Goal: Entertainment & Leisure: Consume media (video, audio)

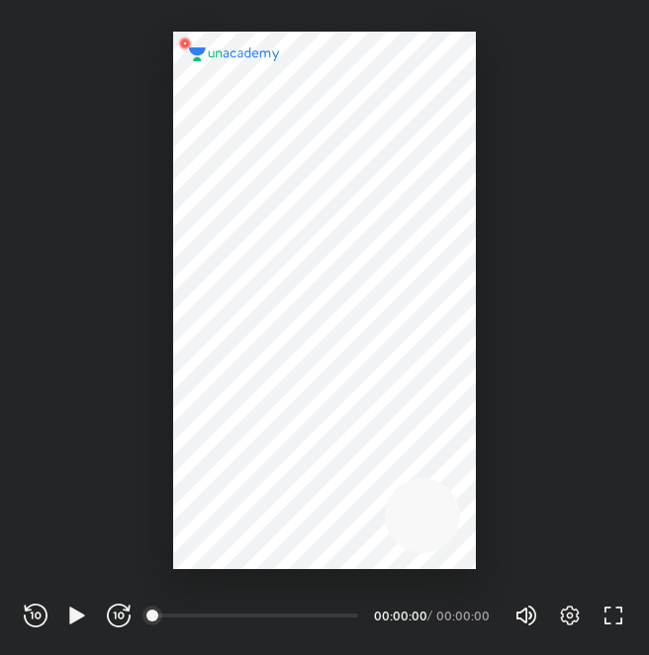
scroll to position [655, 649]
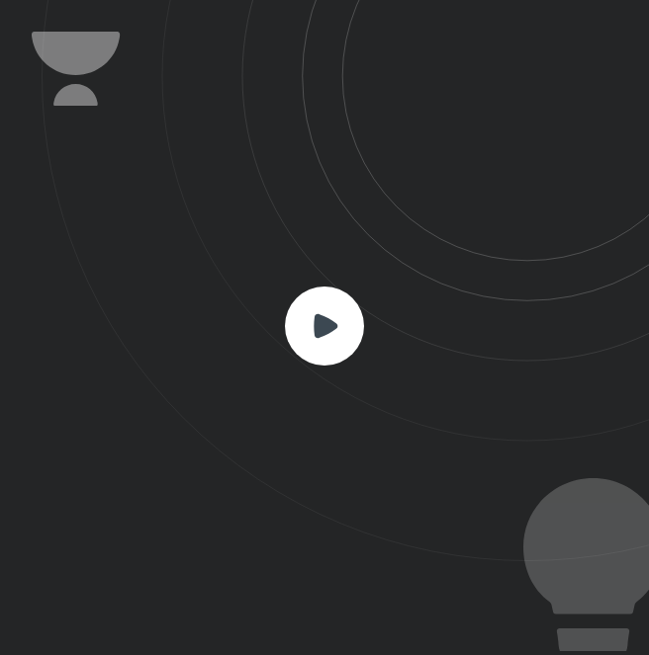
click at [349, 321] on rect at bounding box center [324, 326] width 79 height 79
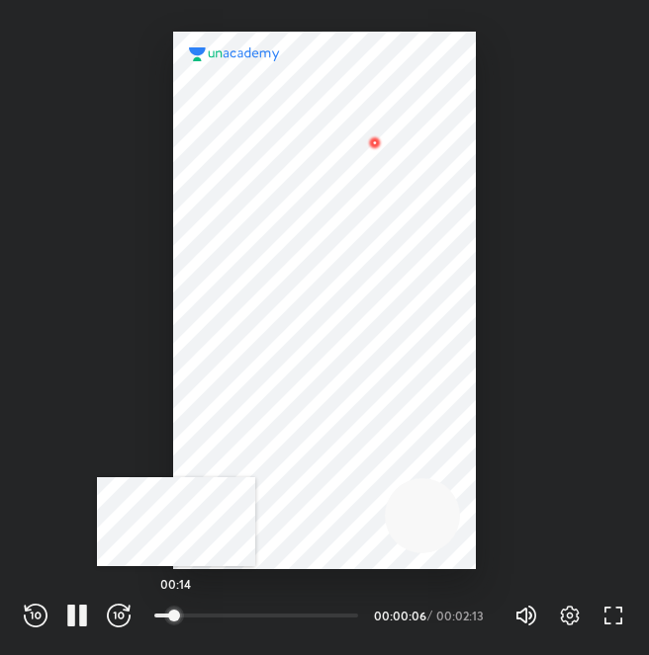
click at [176, 610] on div at bounding box center [174, 616] width 16 height 16
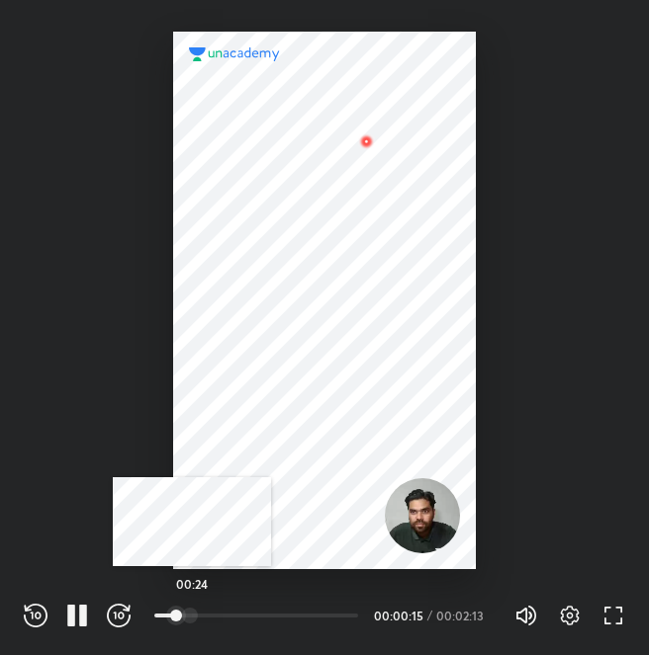
click at [192, 612] on div at bounding box center [190, 616] width 16 height 16
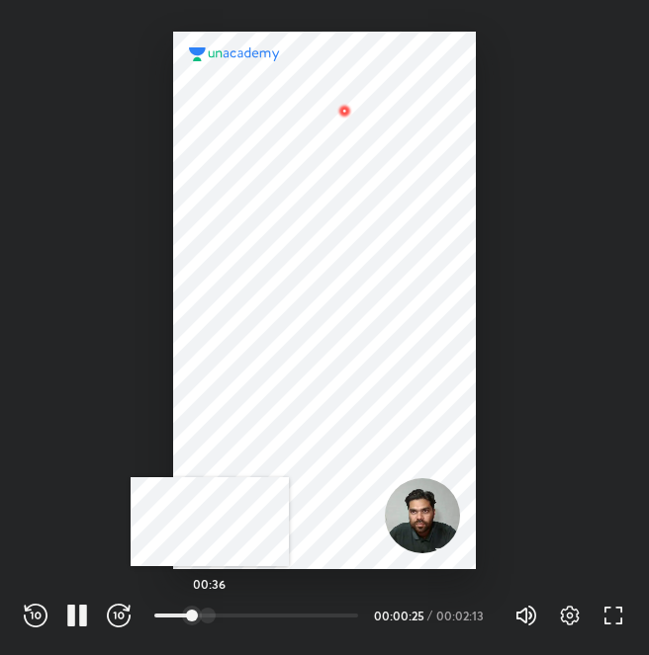
click at [210, 613] on div at bounding box center [208, 616] width 16 height 16
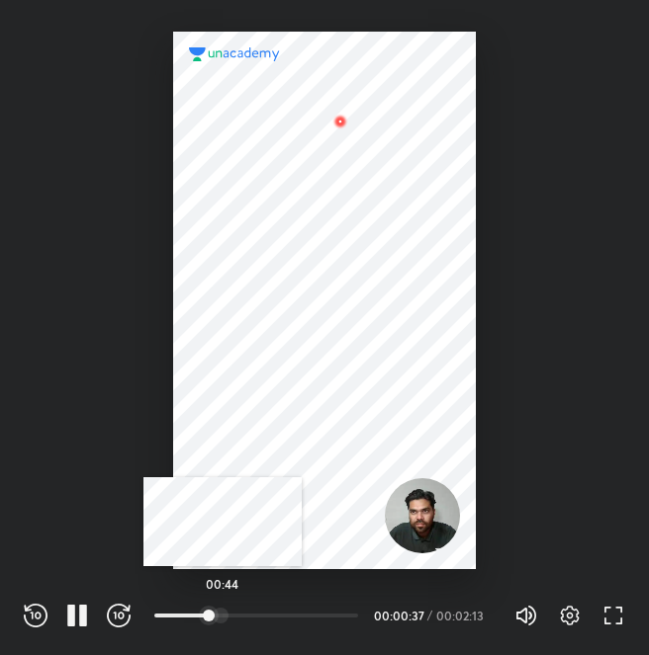
click at [222, 613] on div at bounding box center [221, 616] width 16 height 16
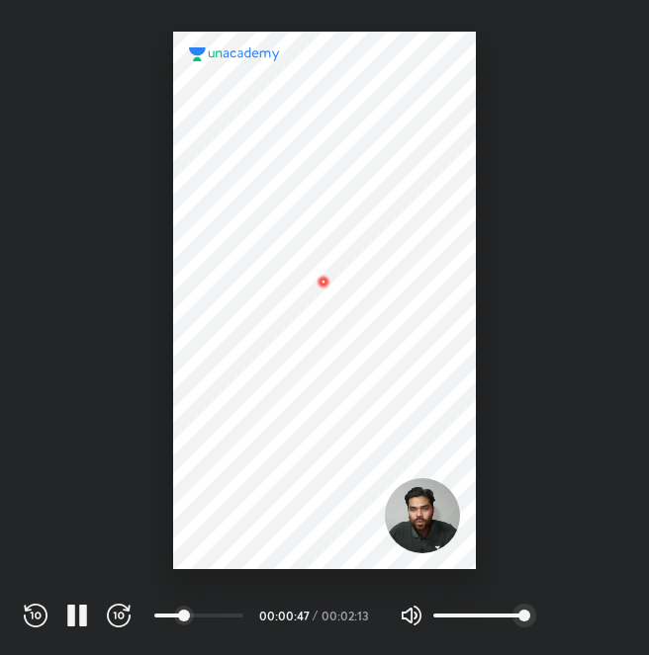
click at [557, 619] on div "Settings FULL SCREEN (F)" at bounding box center [581, 616] width 87 height 24
drag, startPoint x: 568, startPoint y: 535, endPoint x: 571, endPoint y: 546, distance: 11.3
click at [571, 545] on div at bounding box center [324, 284] width 649 height 569
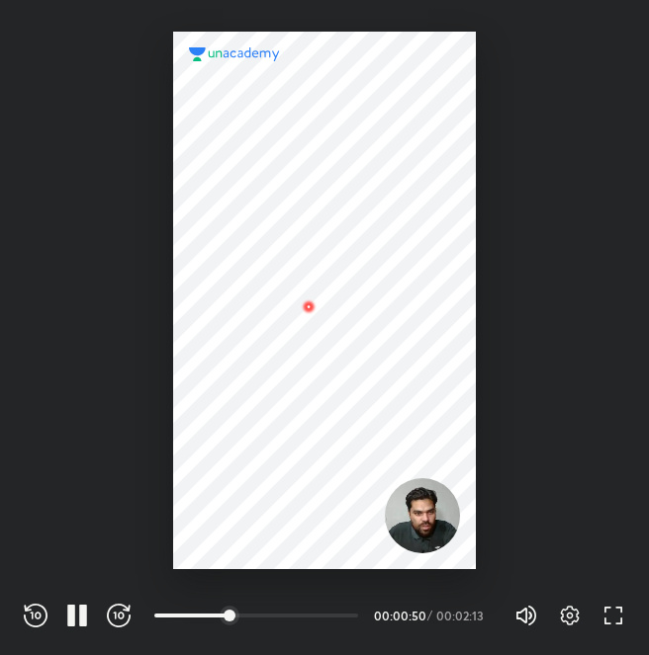
drag, startPoint x: 510, startPoint y: 619, endPoint x: 563, endPoint y: 571, distance: 70.7
click at [570, 610] on div "Volume (M) 100% Settings FULL SCREEN (F)" at bounding box center [569, 616] width 111 height 30
click at [571, 617] on icon "button" at bounding box center [570, 616] width 24 height 24
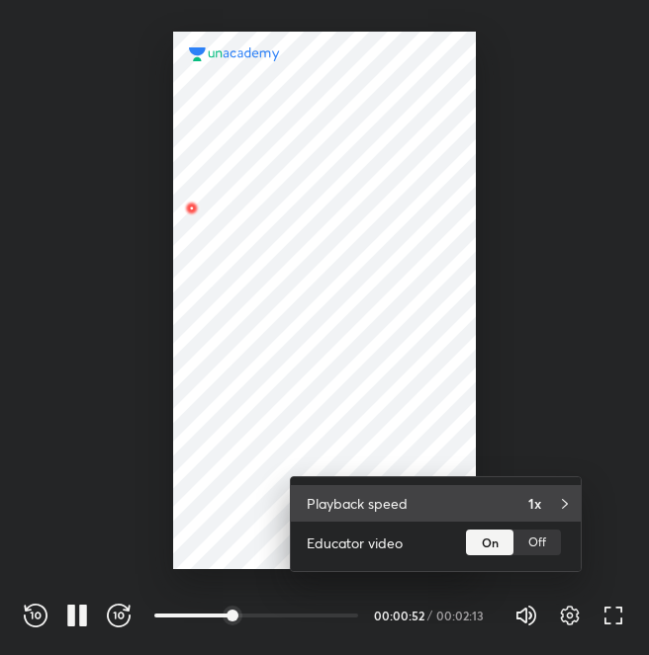
click at [528, 503] on h4 "1x" at bounding box center [534, 503] width 13 height 21
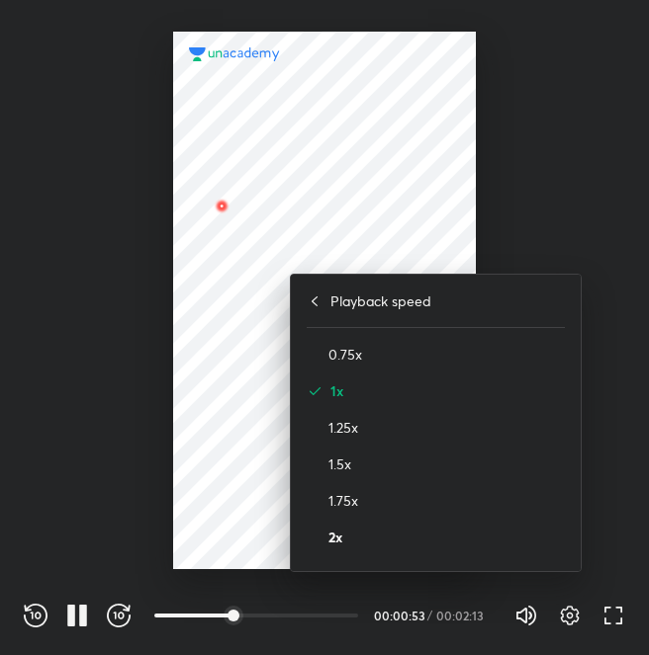
click at [392, 536] on h4 "2x" at bounding box center [446, 537] width 236 height 21
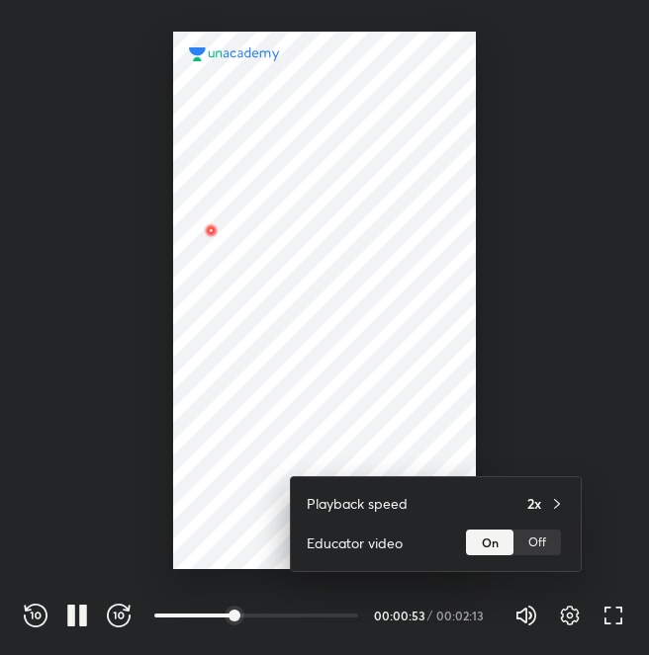
click at [553, 275] on div at bounding box center [324, 327] width 649 height 655
